Goal: Transaction & Acquisition: Purchase product/service

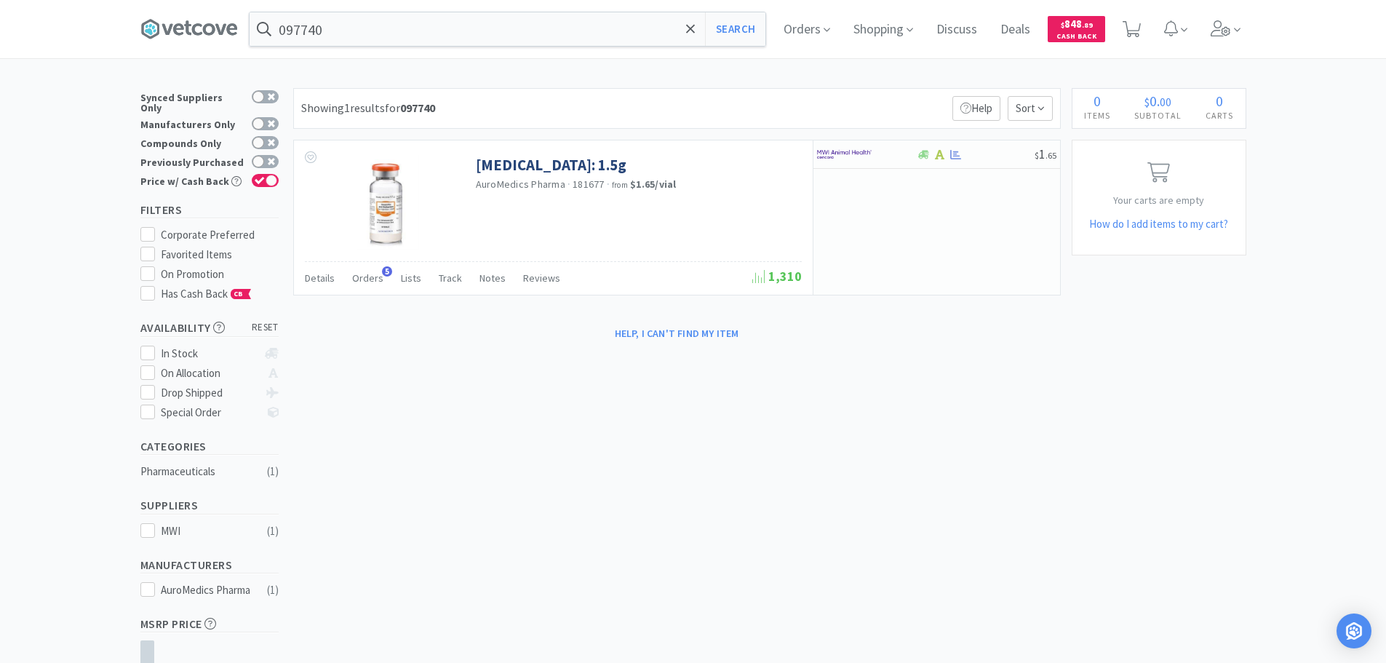
click at [425, 29] on input "097740" at bounding box center [508, 28] width 516 height 33
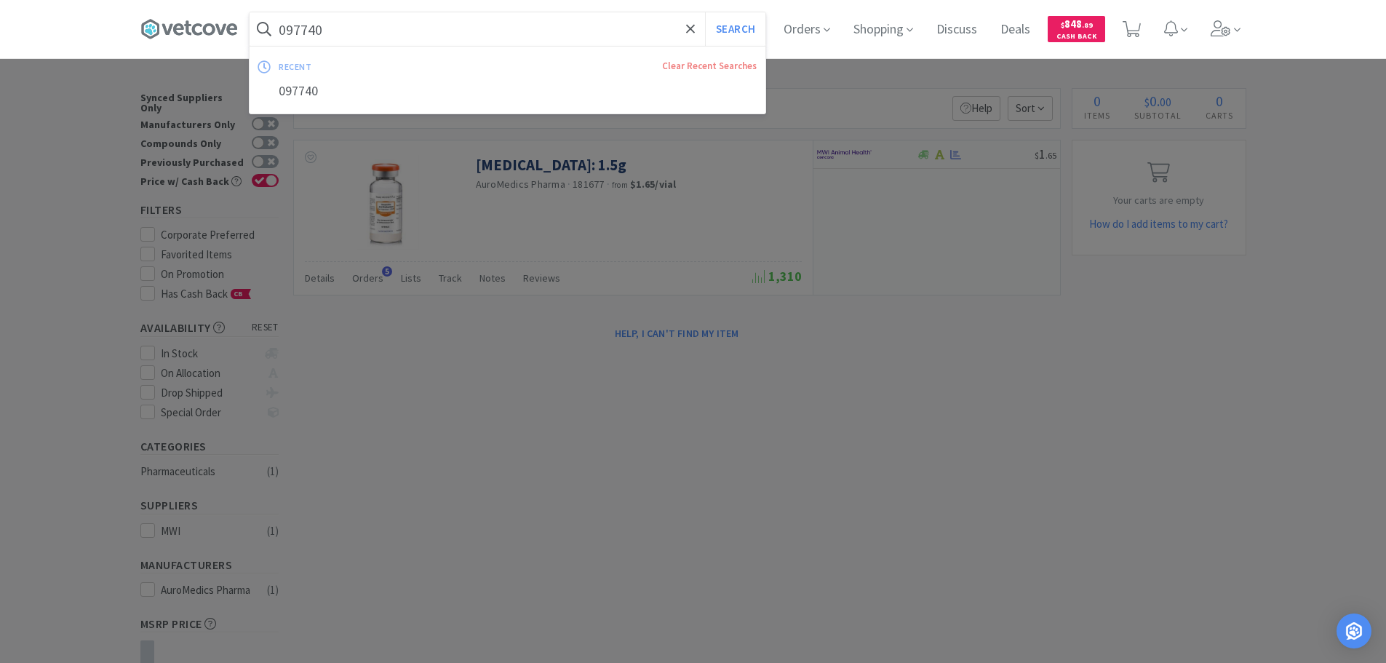
paste input "08792"
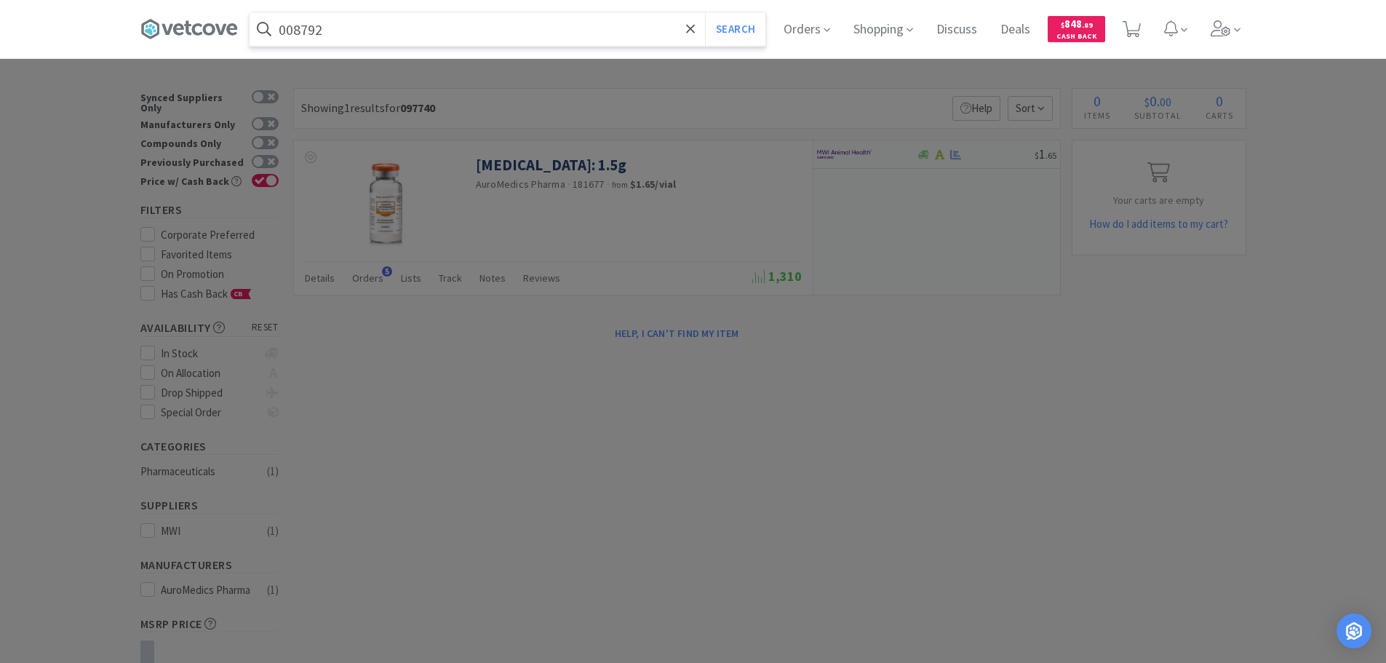
type input "008792"
click at [705, 12] on button "Search" at bounding box center [735, 28] width 60 height 33
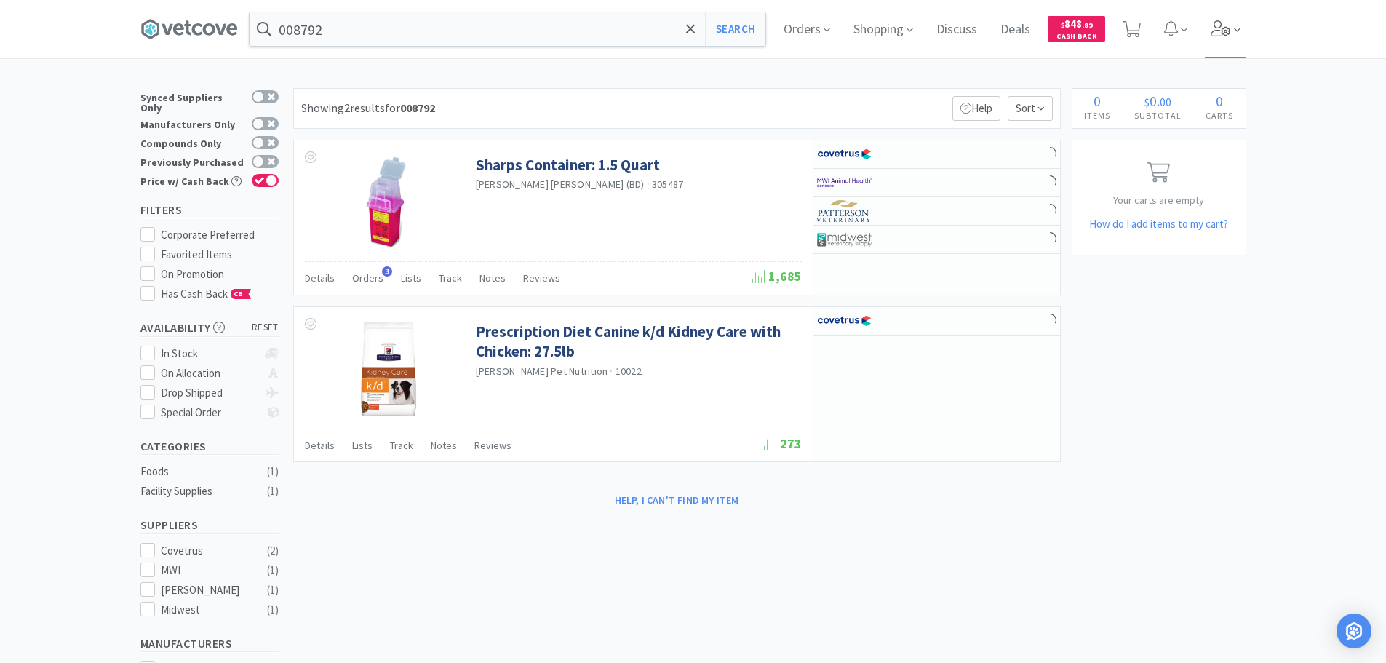
click at [1225, 36] on span at bounding box center [1225, 29] width 41 height 58
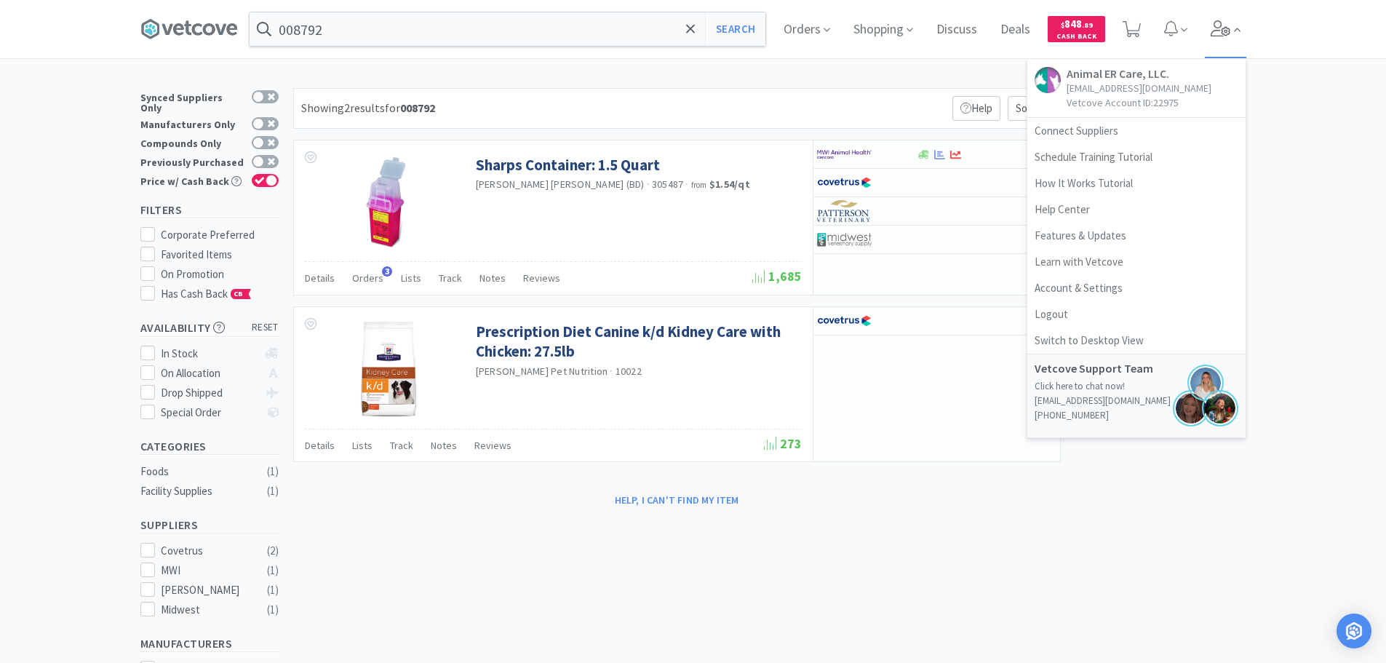
click at [1225, 36] on span at bounding box center [1225, 29] width 41 height 58
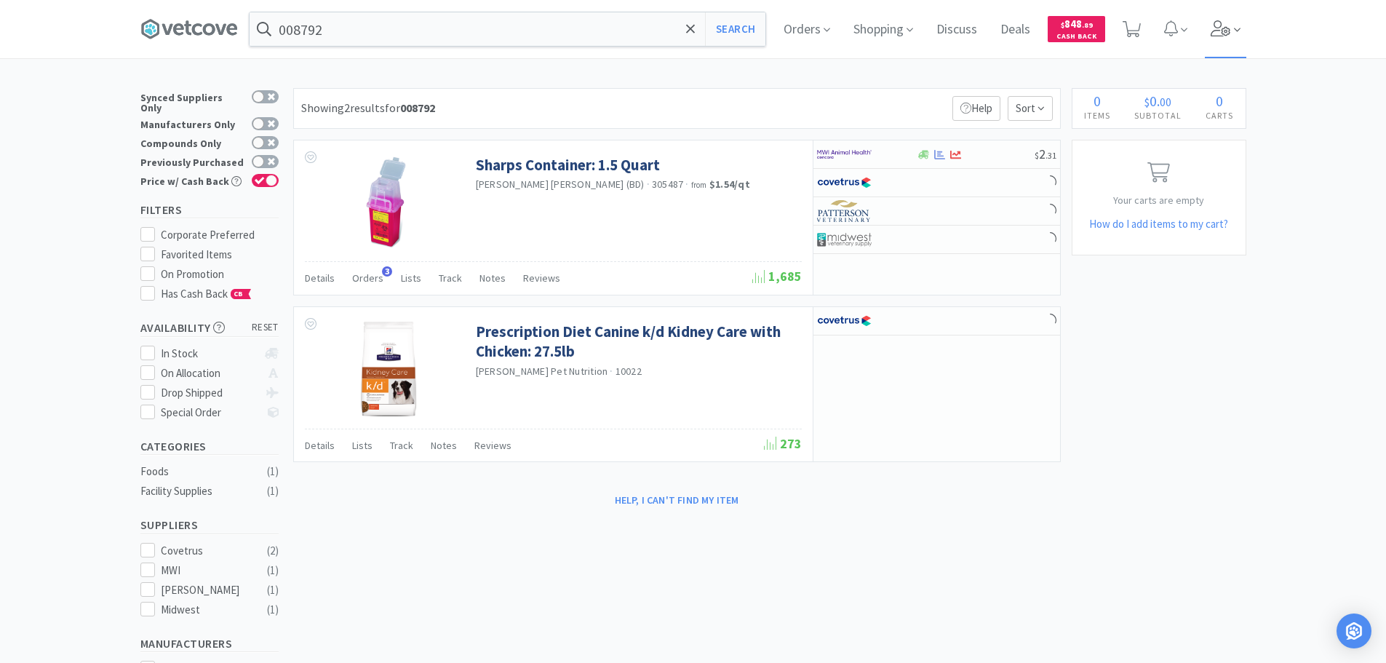
click at [1225, 36] on span at bounding box center [1225, 29] width 41 height 58
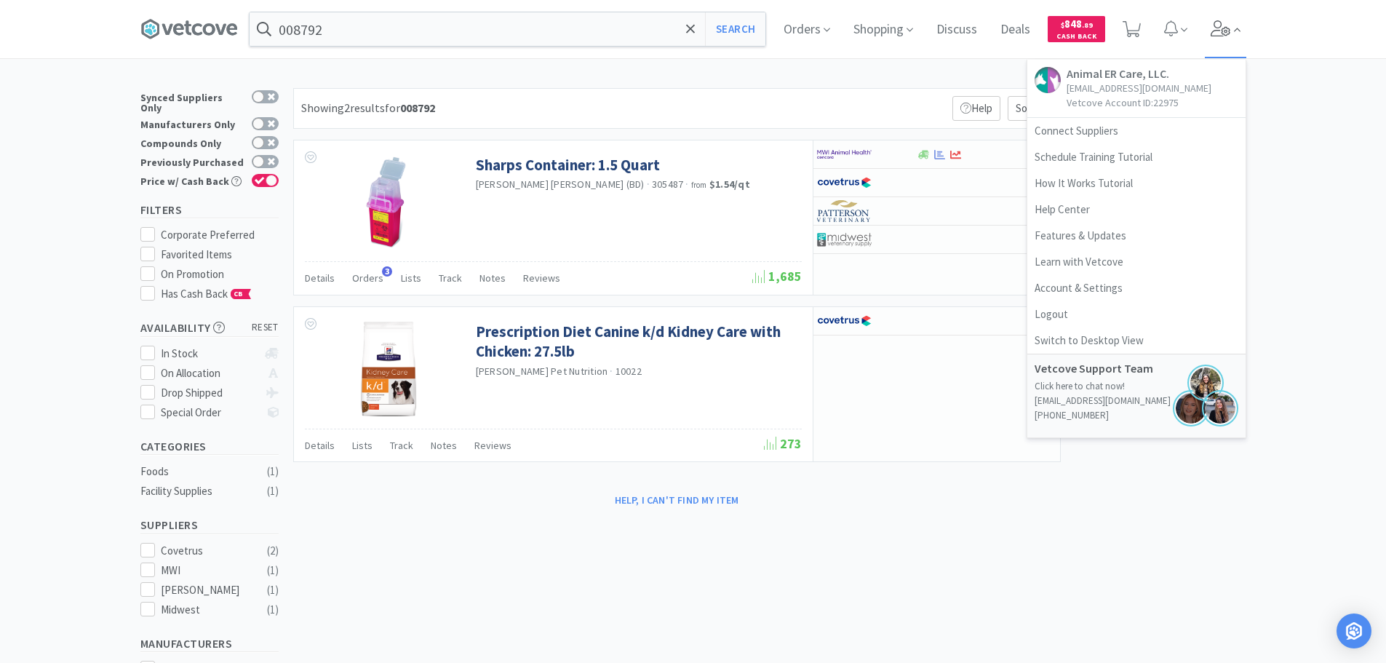
click at [1225, 36] on span at bounding box center [1225, 29] width 41 height 58
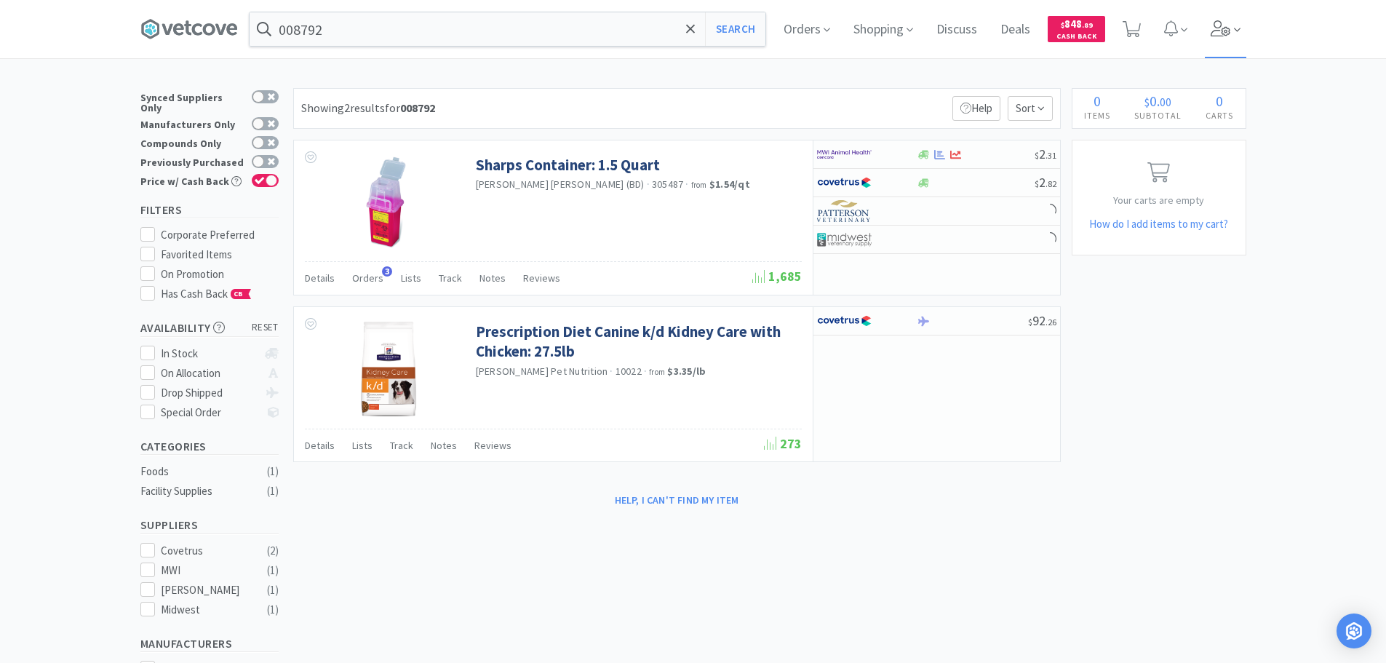
click at [1225, 36] on span at bounding box center [1225, 29] width 41 height 58
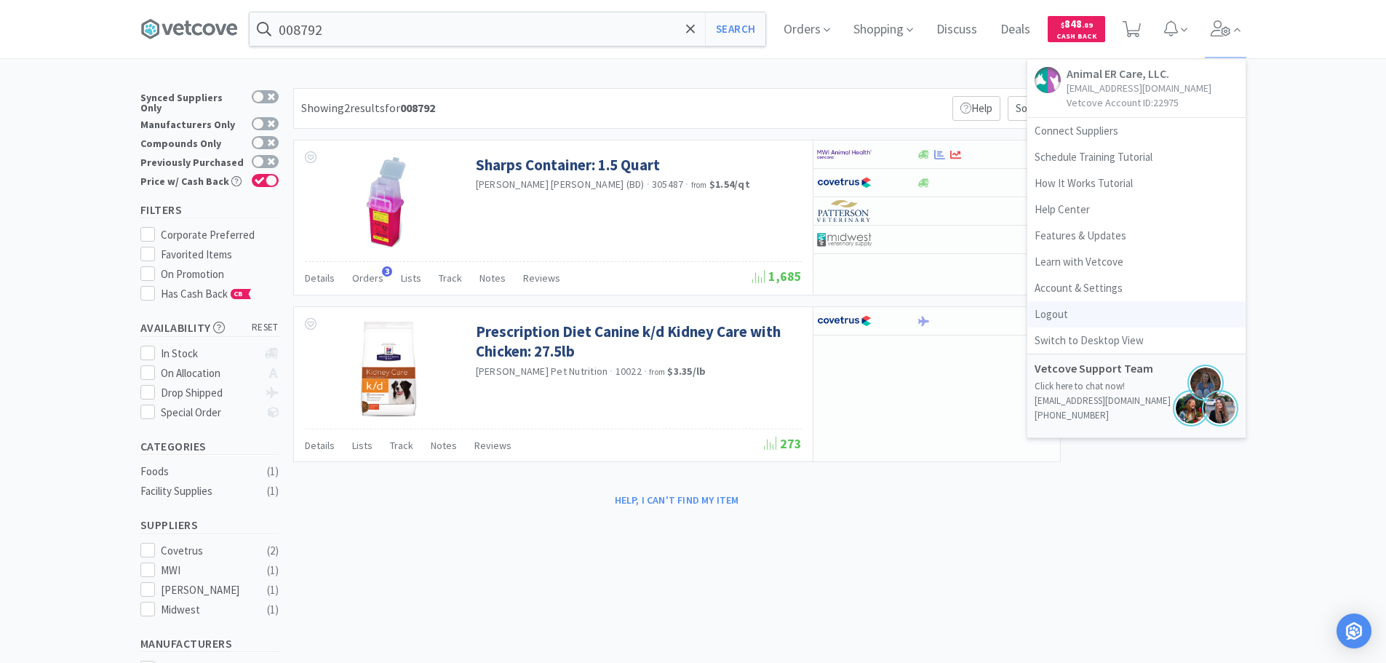
click at [1138, 311] on link "Logout" at bounding box center [1136, 314] width 218 height 26
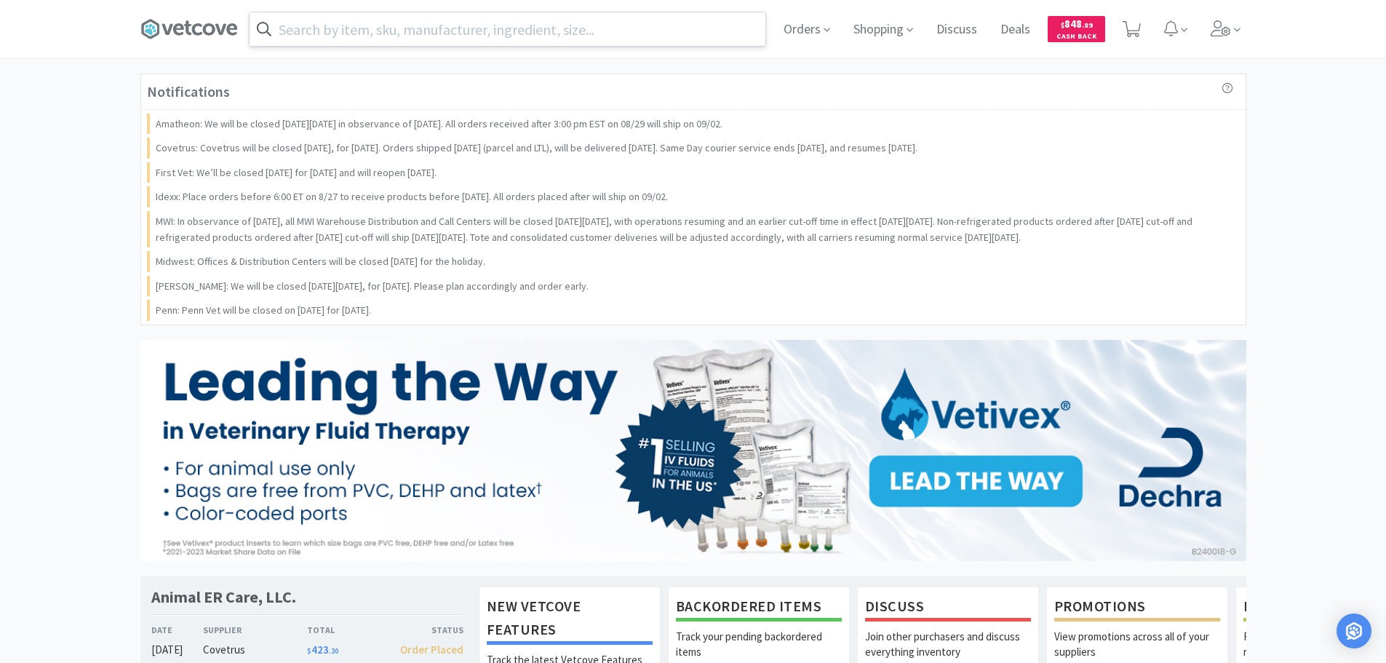
click at [456, 33] on input "text" at bounding box center [508, 28] width 516 height 33
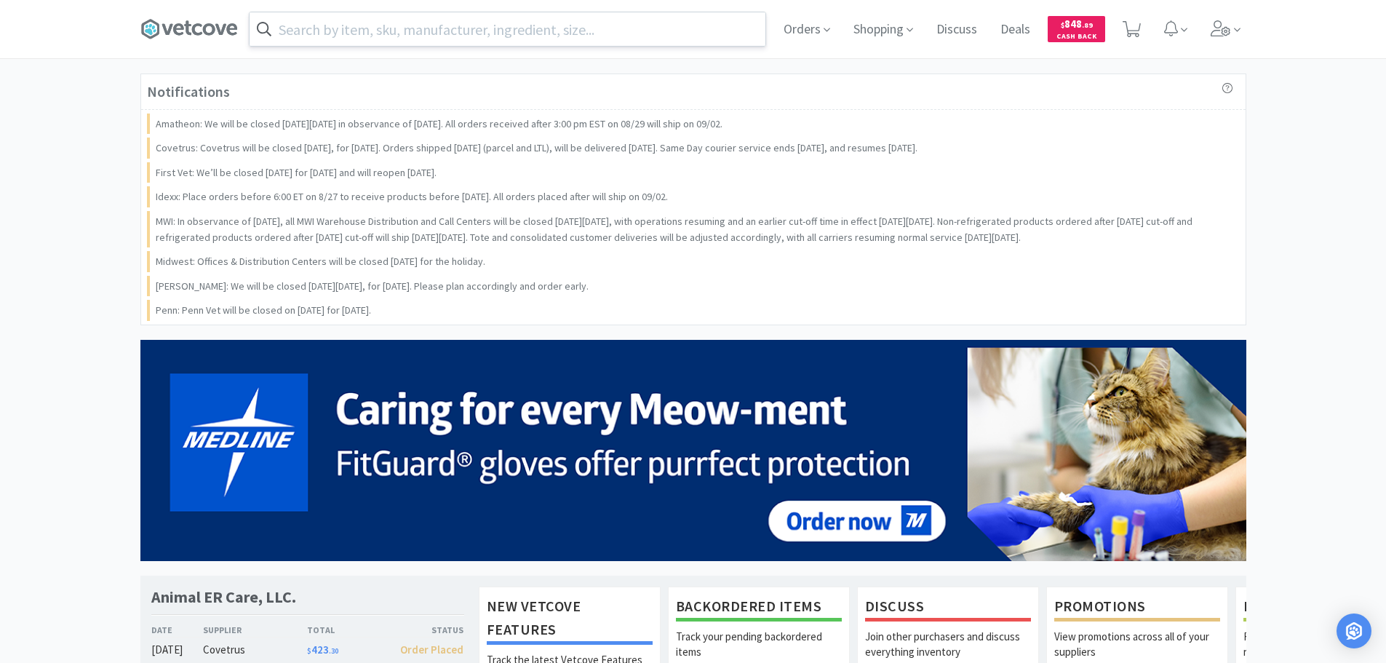
click at [456, 33] on input "text" at bounding box center [508, 28] width 516 height 33
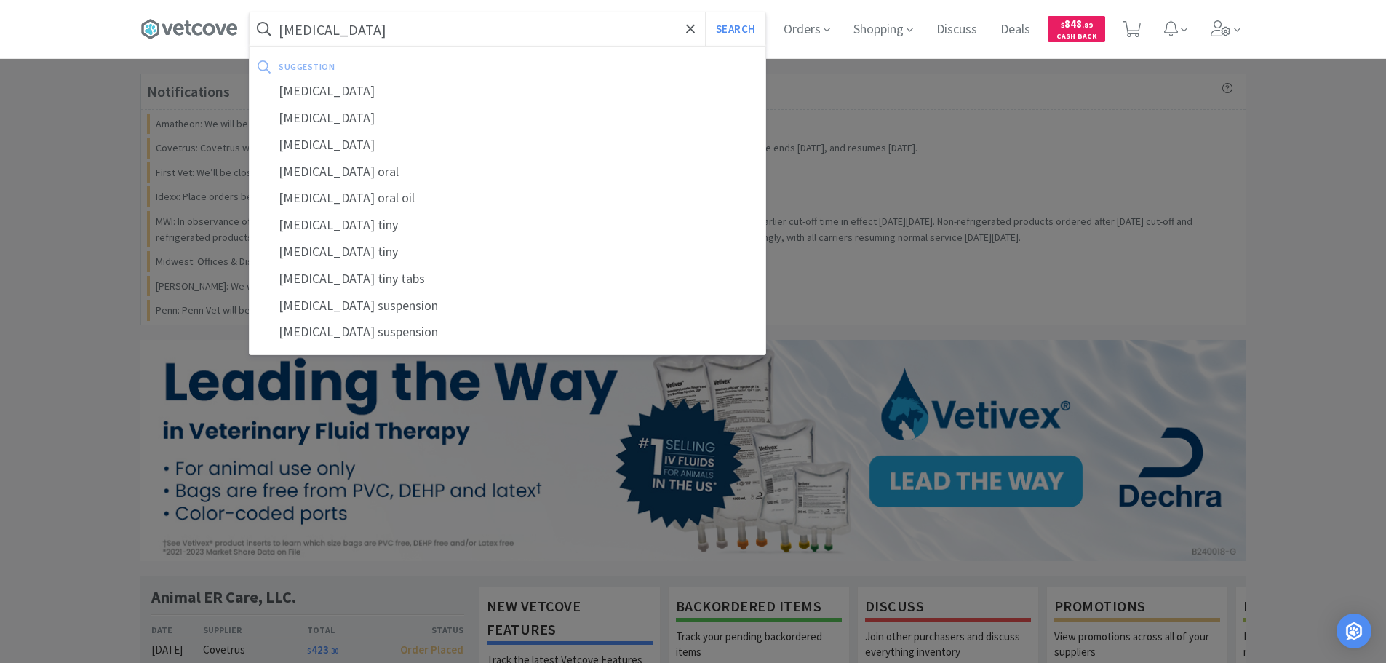
type input "[MEDICAL_DATA]"
click at [705, 12] on button "Search" at bounding box center [735, 28] width 60 height 33
